Goal: Communication & Community: Ask a question

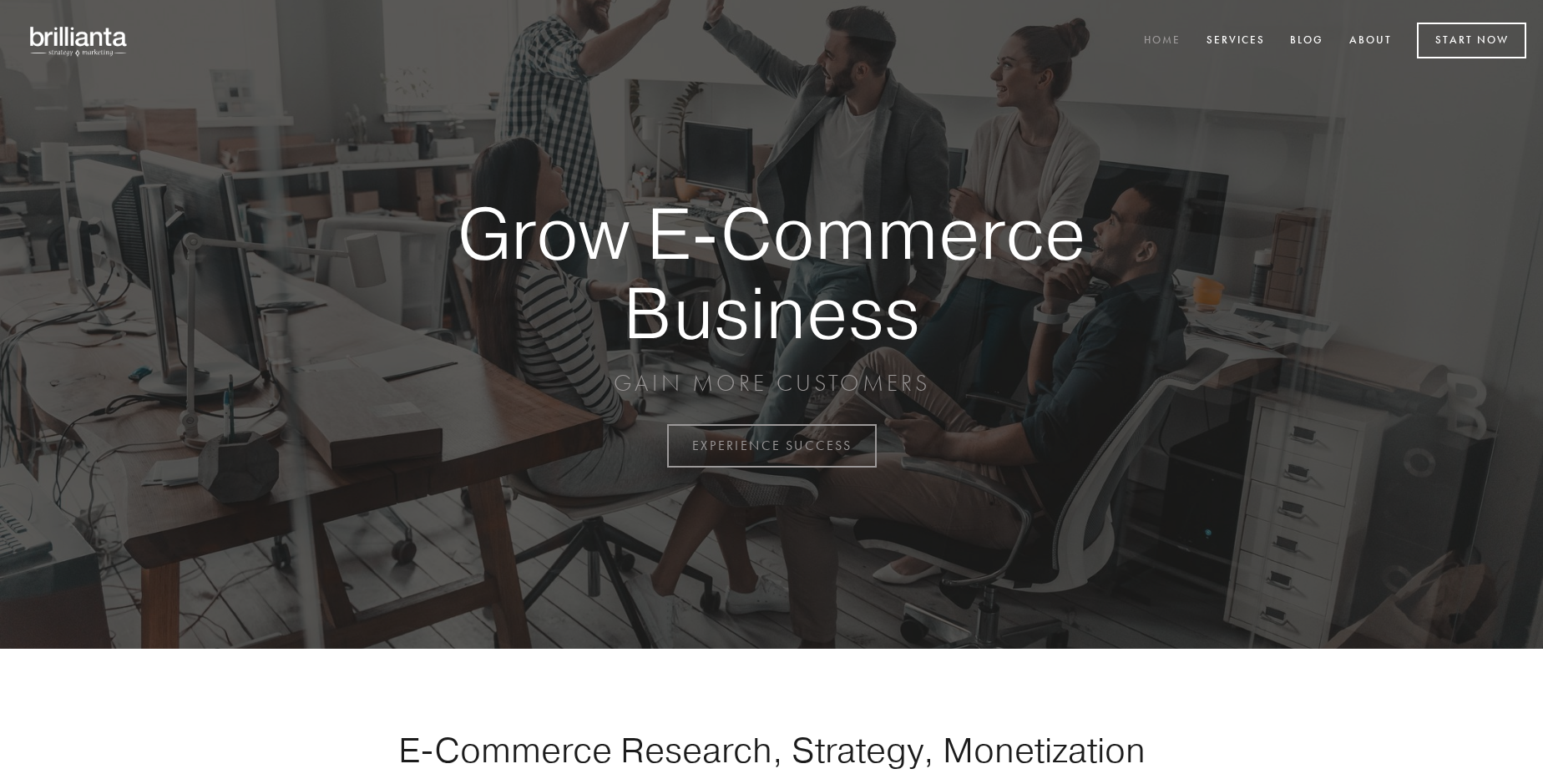
scroll to position [4375, 0]
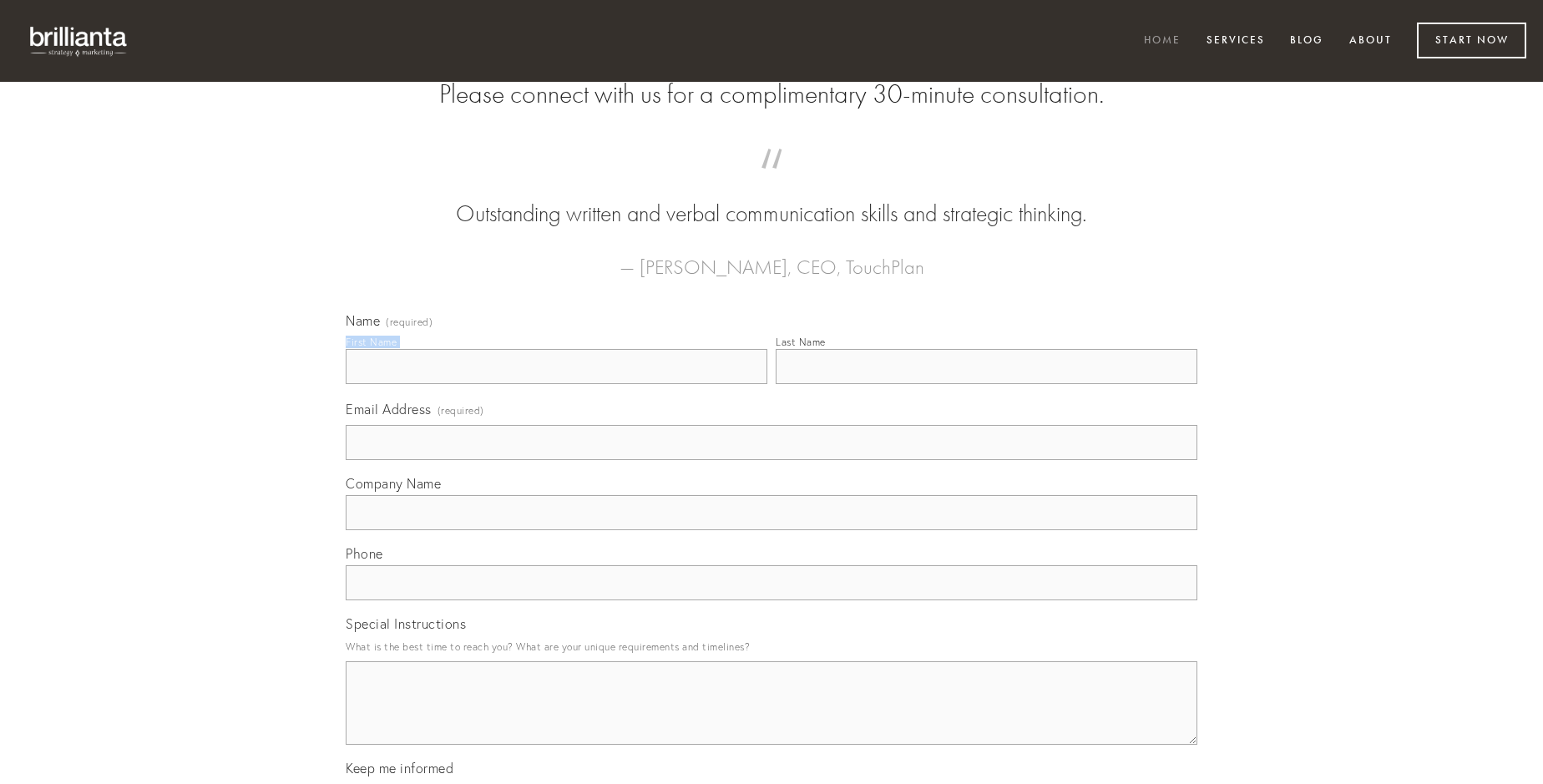
type input "[PERSON_NAME]"
click at [986, 384] on input "Last Name" at bounding box center [986, 367] width 421 height 35
type input "[PERSON_NAME]"
click at [772, 460] on input "Email Address (required)" at bounding box center [772, 442] width 852 height 35
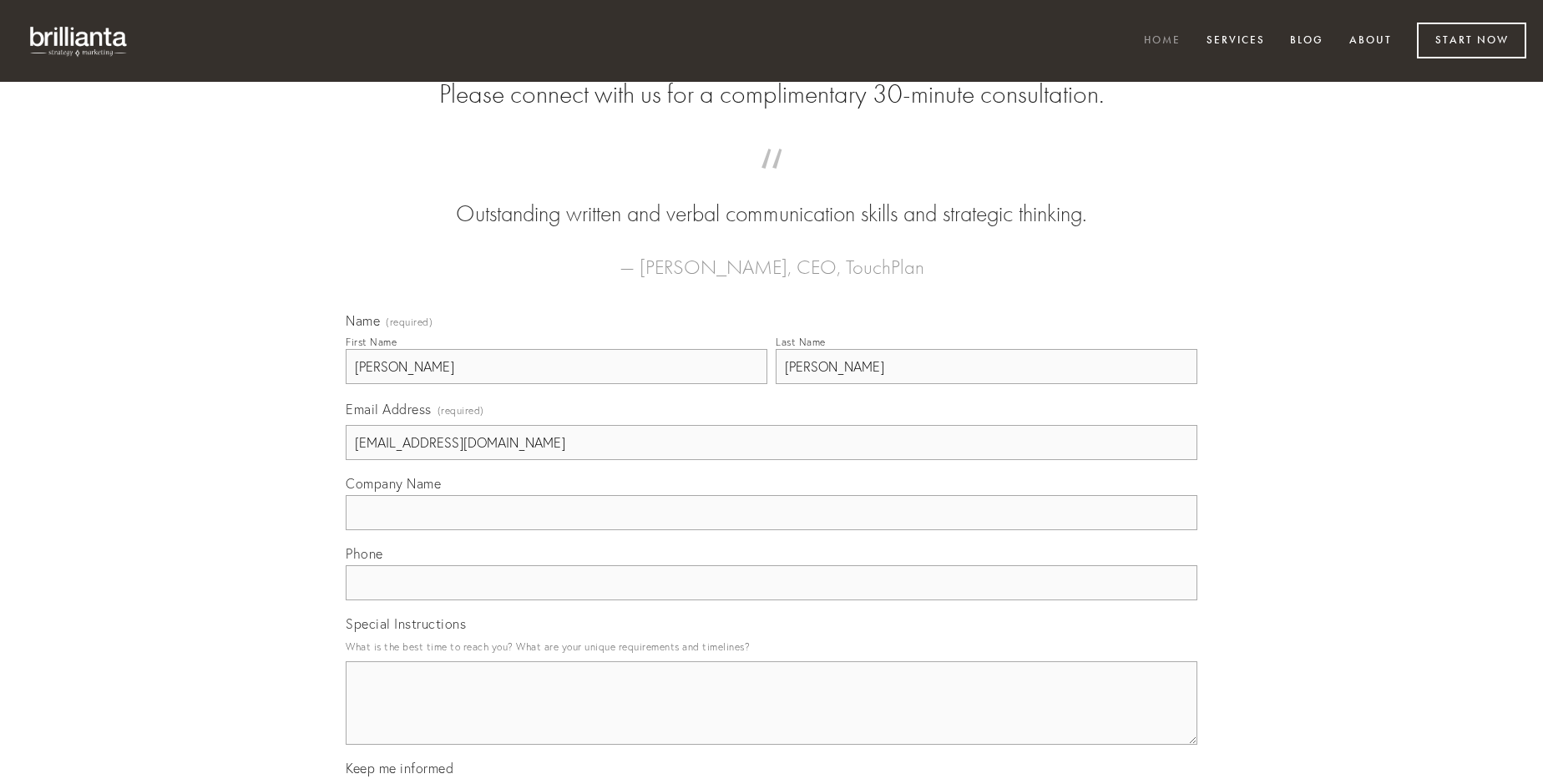
type input "[EMAIL_ADDRESS][DOMAIN_NAME]"
click at [772, 530] on input "Company Name" at bounding box center [772, 512] width 852 height 35
type input "vestigium"
click at [772, 600] on input "text" at bounding box center [772, 582] width 852 height 35
click at [772, 718] on textarea "Special Instructions" at bounding box center [772, 702] width 852 height 84
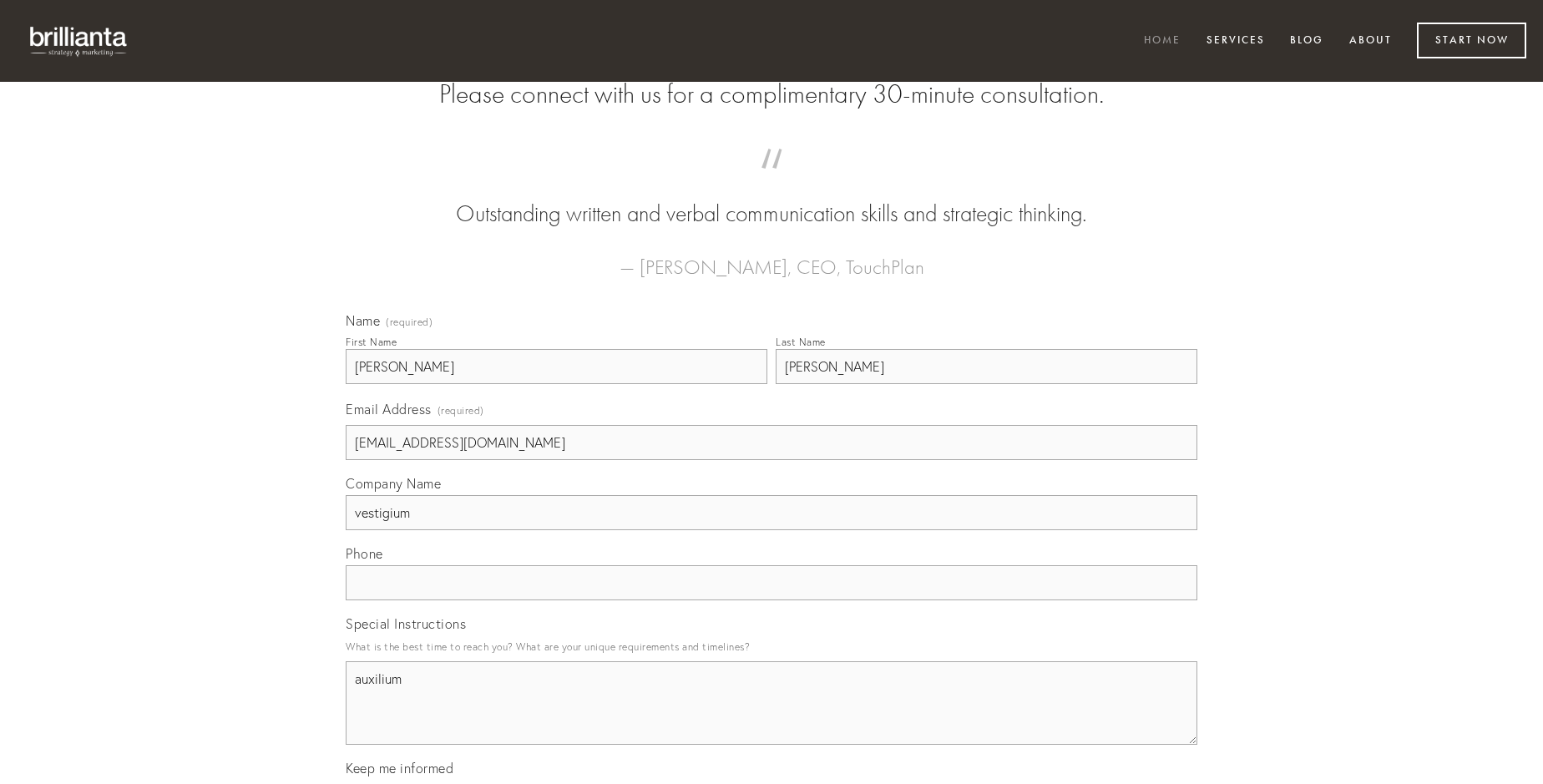
type textarea "auxilium"
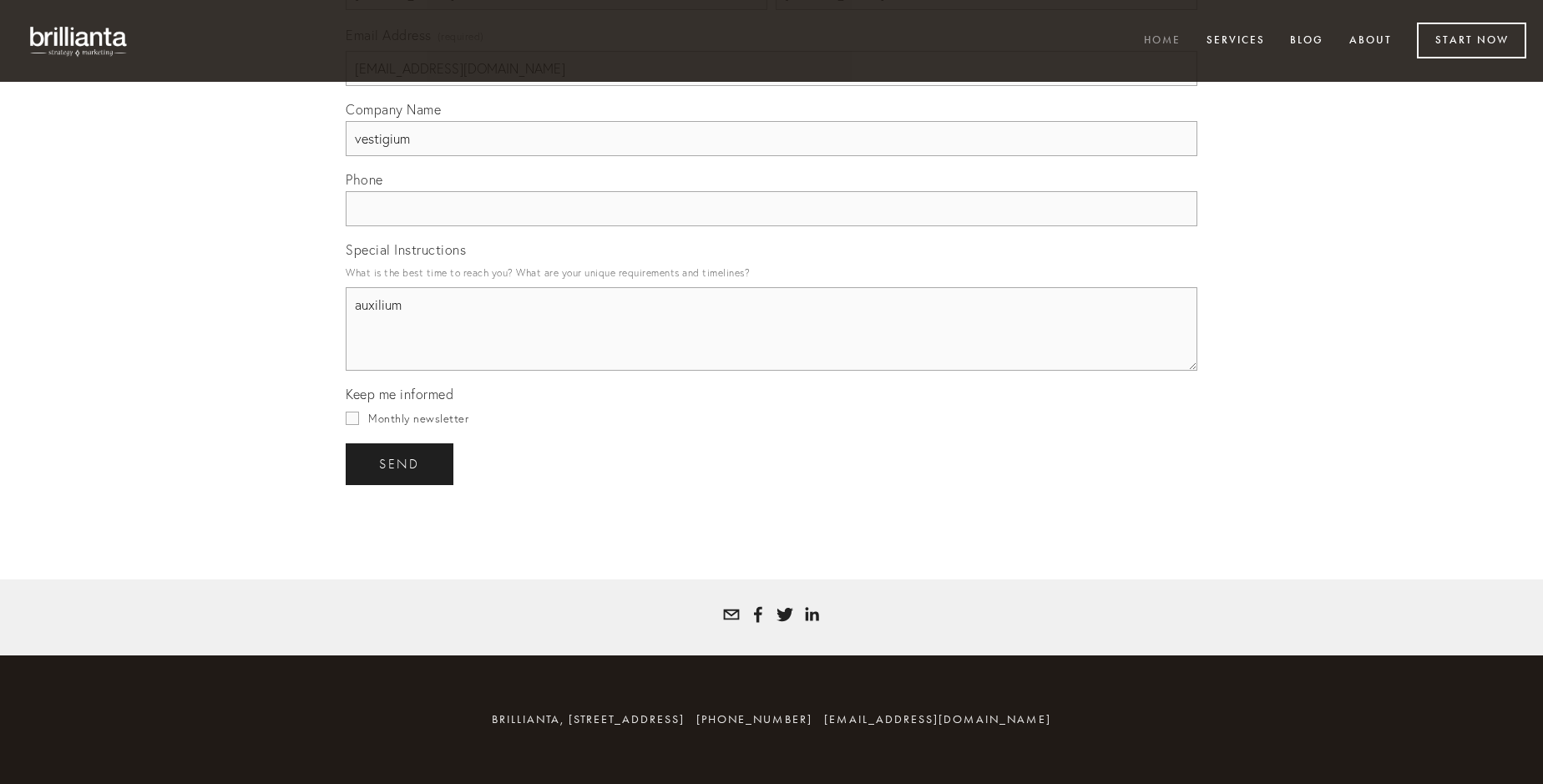
click at [401, 463] on span "send" at bounding box center [399, 464] width 41 height 15
